Goal: Find specific page/section: Find specific page/section

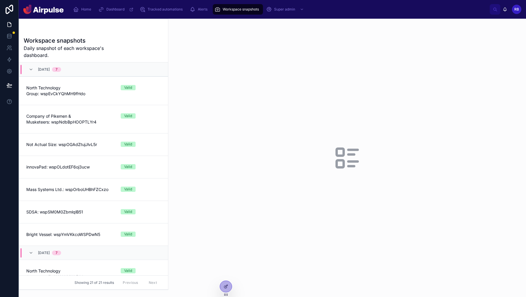
click at [222, 74] on div at bounding box center [346, 158] width 357 height 278
click at [107, 83] on link "North Technology Group: wspEvCkYQhMH9fHdo Valid" at bounding box center [93, 91] width 149 height 28
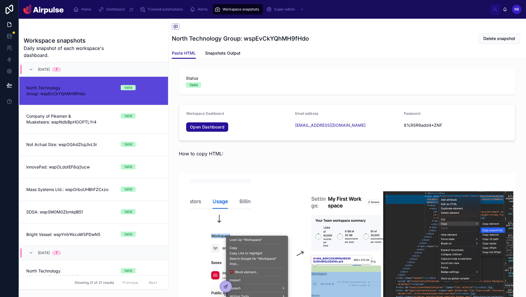
click at [252, 84] on div "Valid" at bounding box center [347, 84] width 322 height 5
click at [86, 12] on div "Home" at bounding box center [83, 9] width 20 height 9
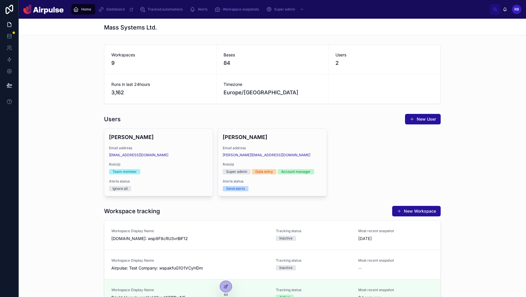
click at [489, 144] on div "Users New User [PERSON_NAME] Email address [EMAIL_ADDRESS][DOMAIN_NAME] Role(s)…" at bounding box center [272, 154] width 507 height 87
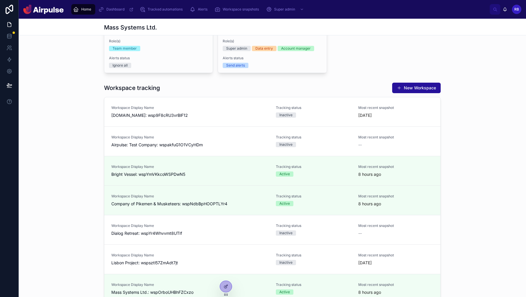
scroll to position [186, 0]
